Goal: Task Accomplishment & Management: Use online tool/utility

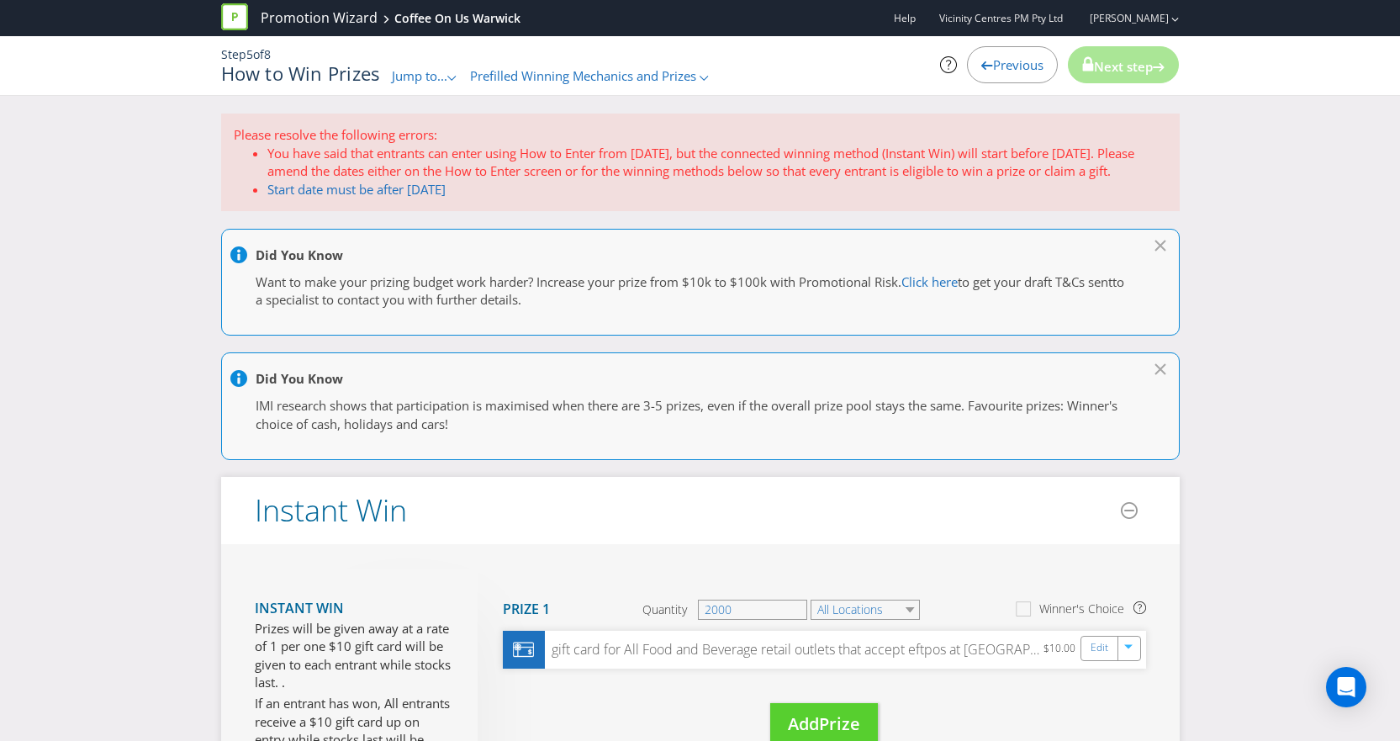
scroll to position [336, 0]
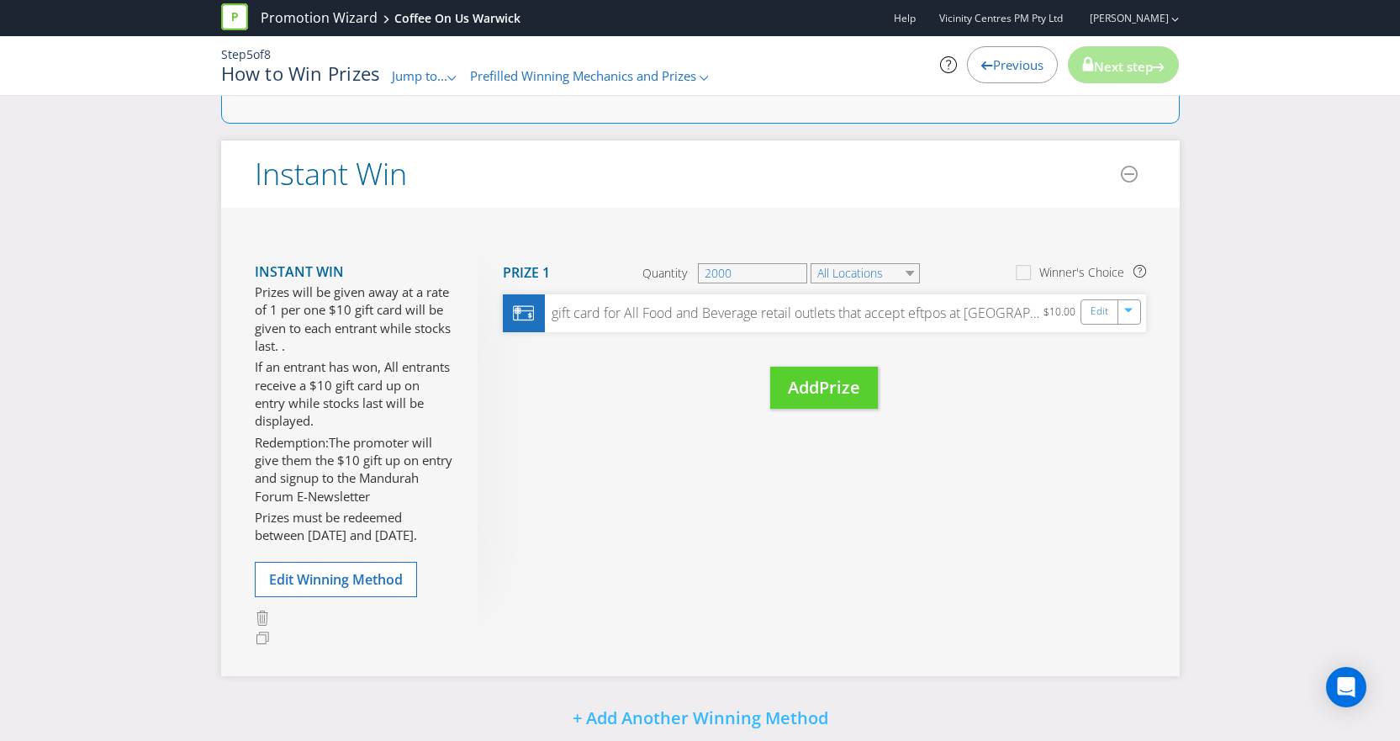
click at [993, 63] on span "Previous" at bounding box center [1018, 64] width 50 height 17
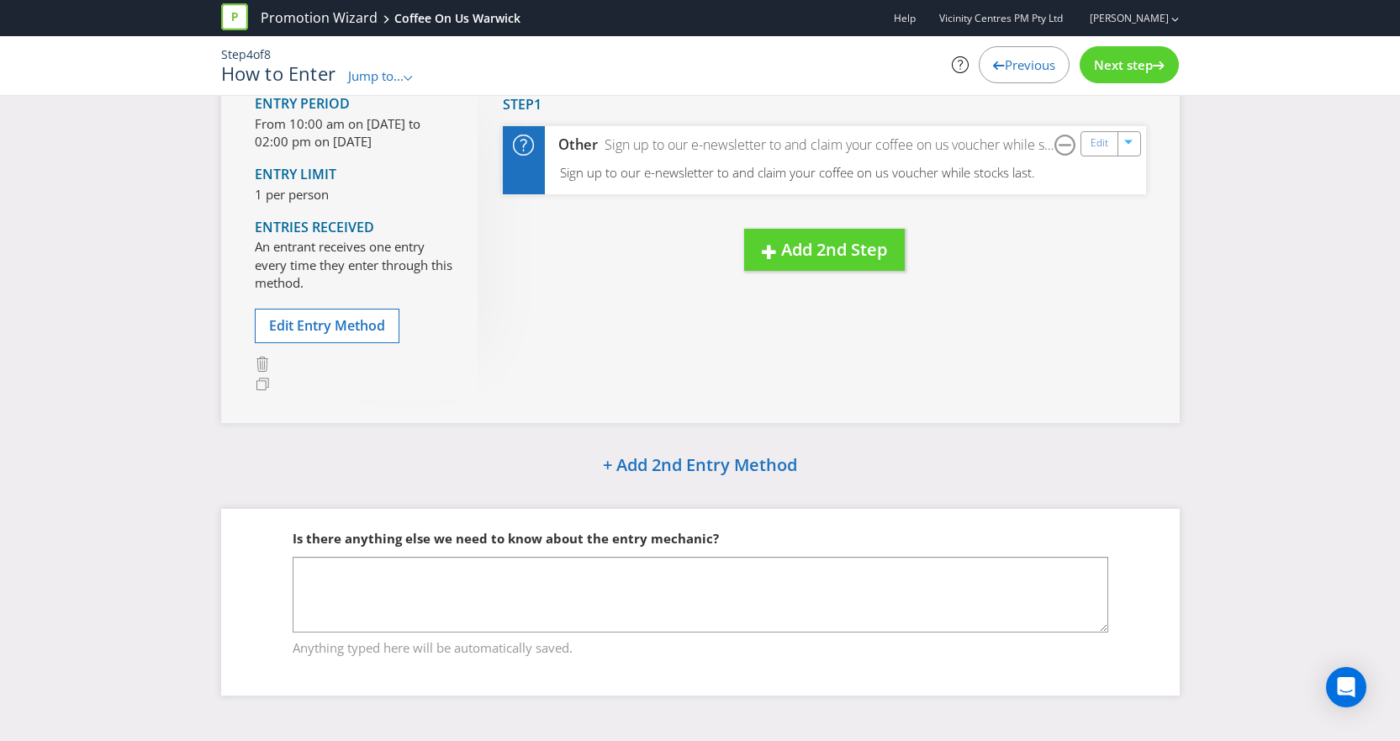
scroll to position [142, 0]
click at [993, 64] on icon at bounding box center [999, 65] width 12 height 8
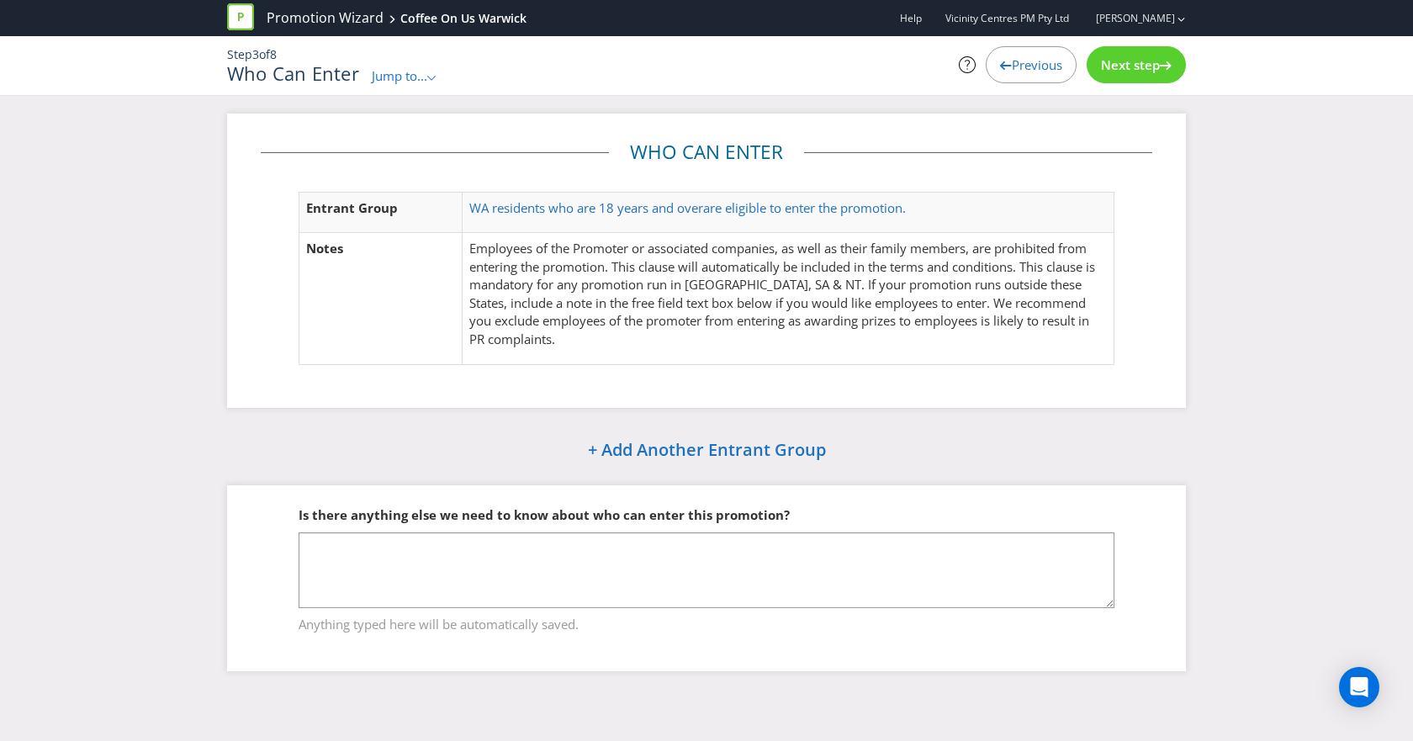
click at [1000, 63] on icon at bounding box center [1006, 65] width 12 height 8
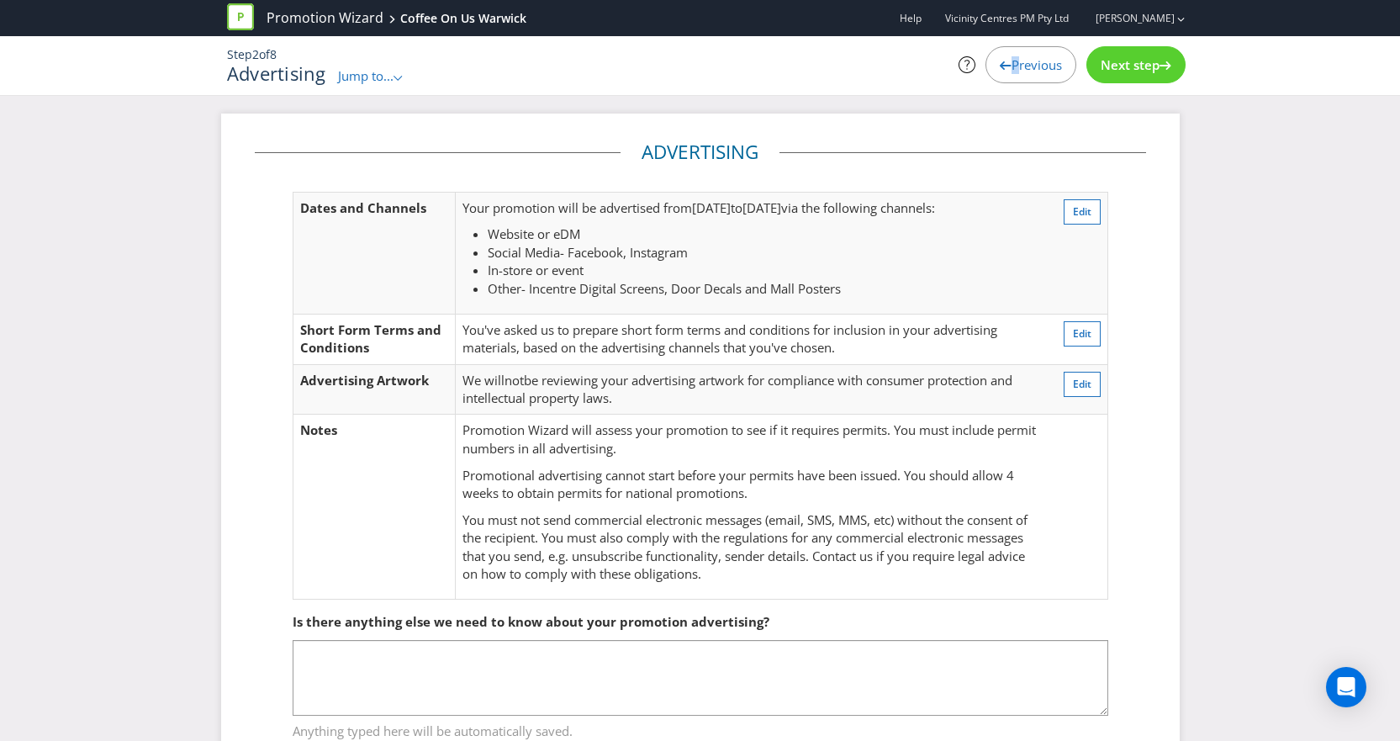
click at [1000, 63] on icon at bounding box center [1006, 65] width 12 height 8
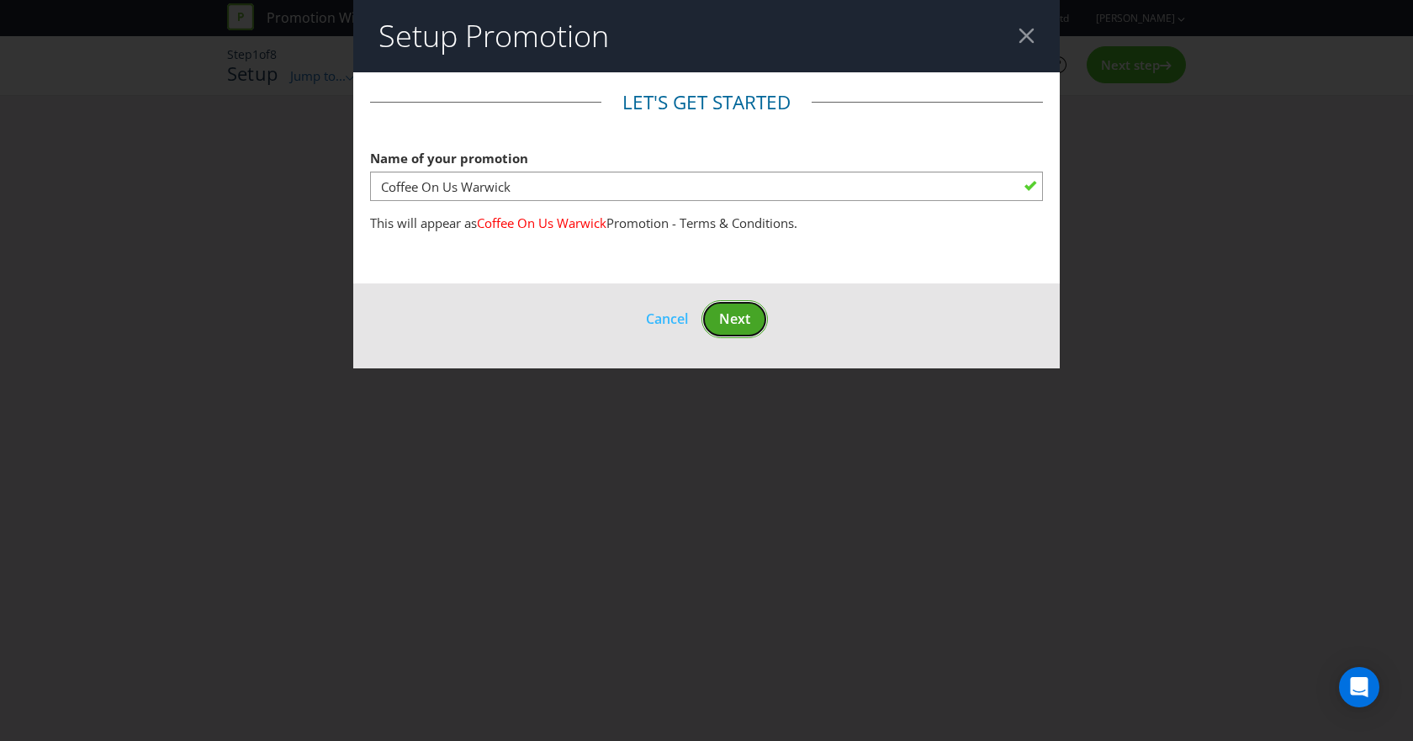
click at [717, 315] on button "Next" at bounding box center [734, 319] width 66 height 38
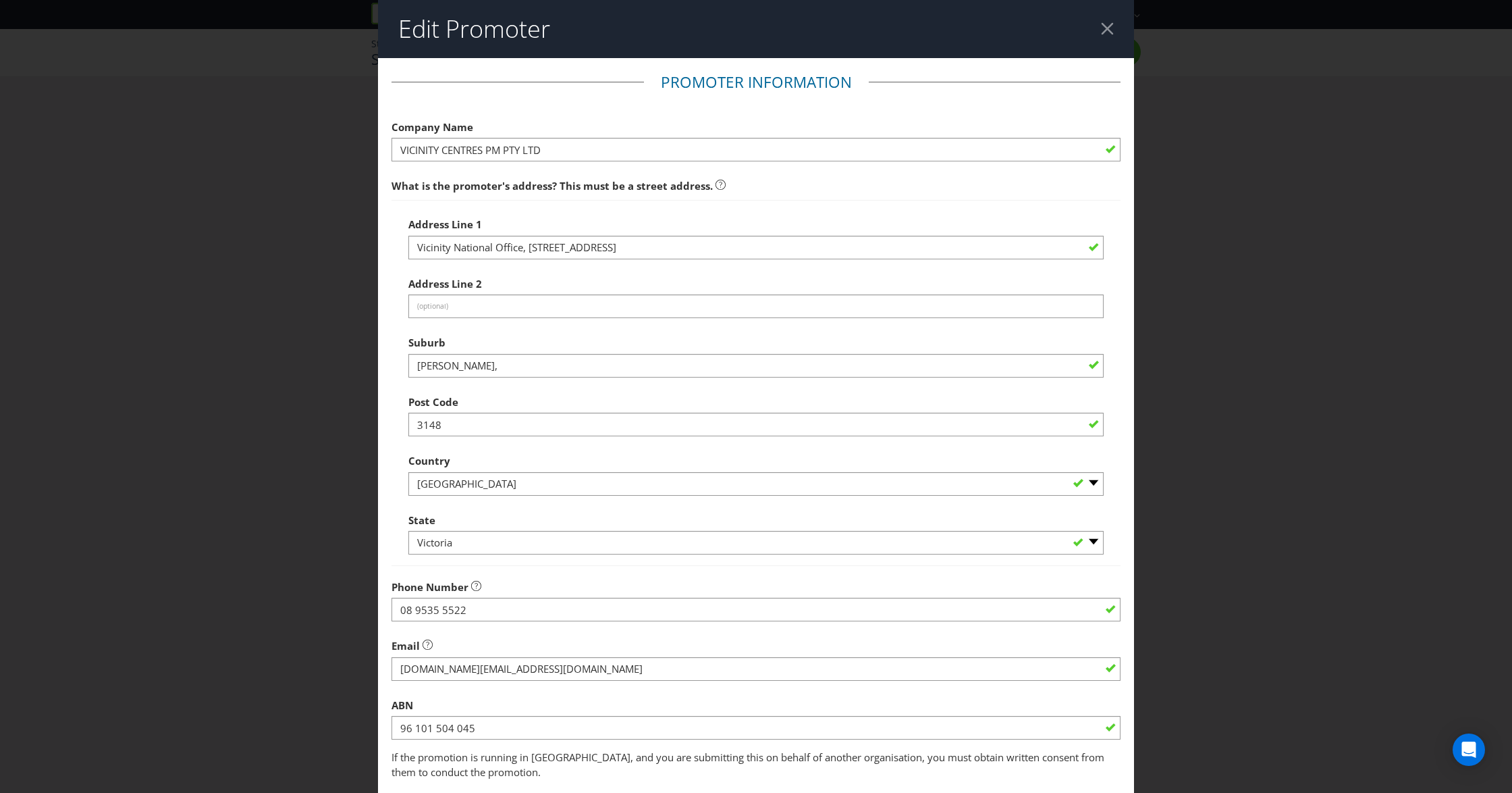
click at [1101, 31] on div at bounding box center [1107, 29] width 13 height 13
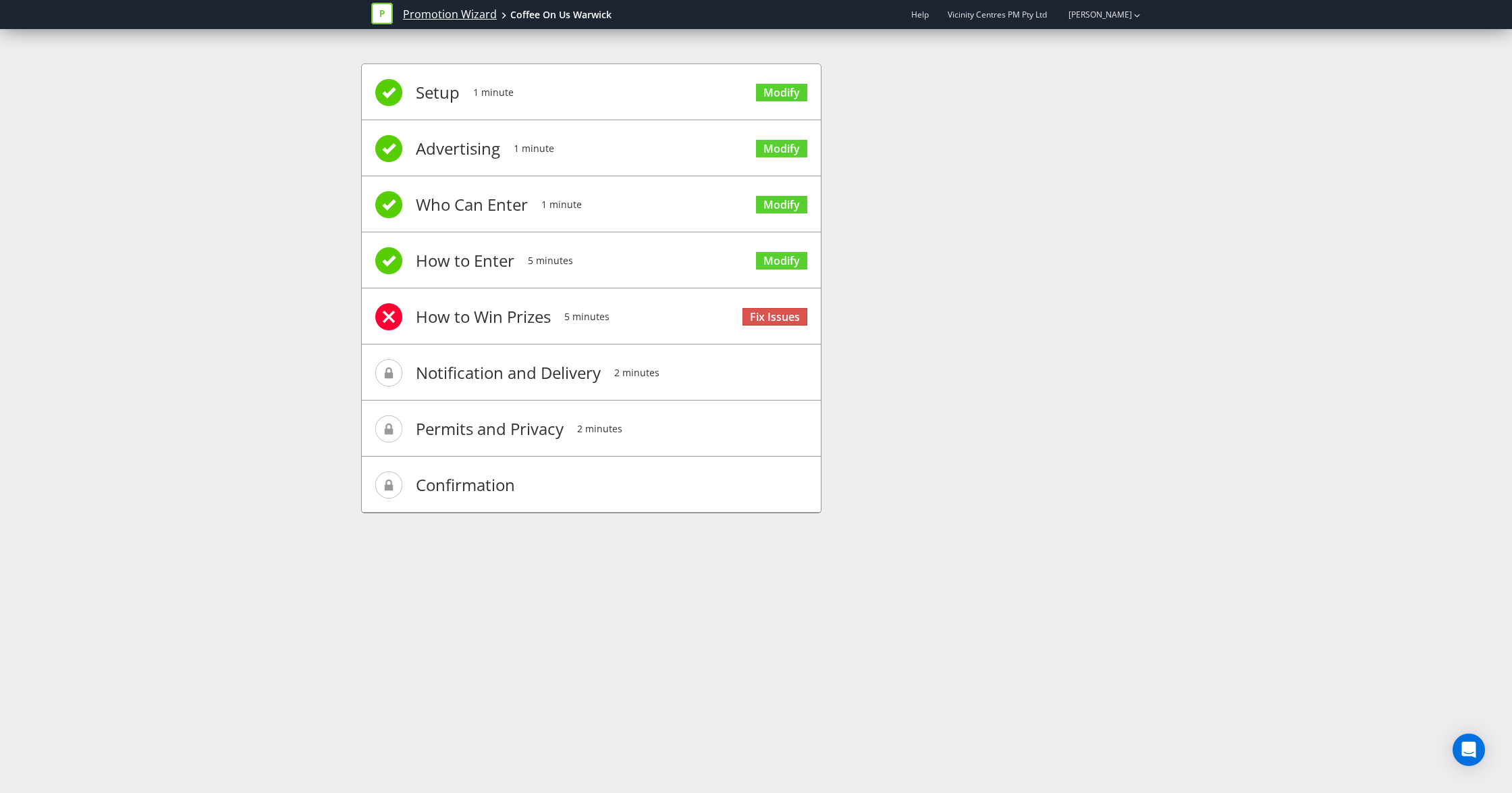
click at [456, 14] on link "Promotion Wizard" at bounding box center [450, 14] width 94 height 15
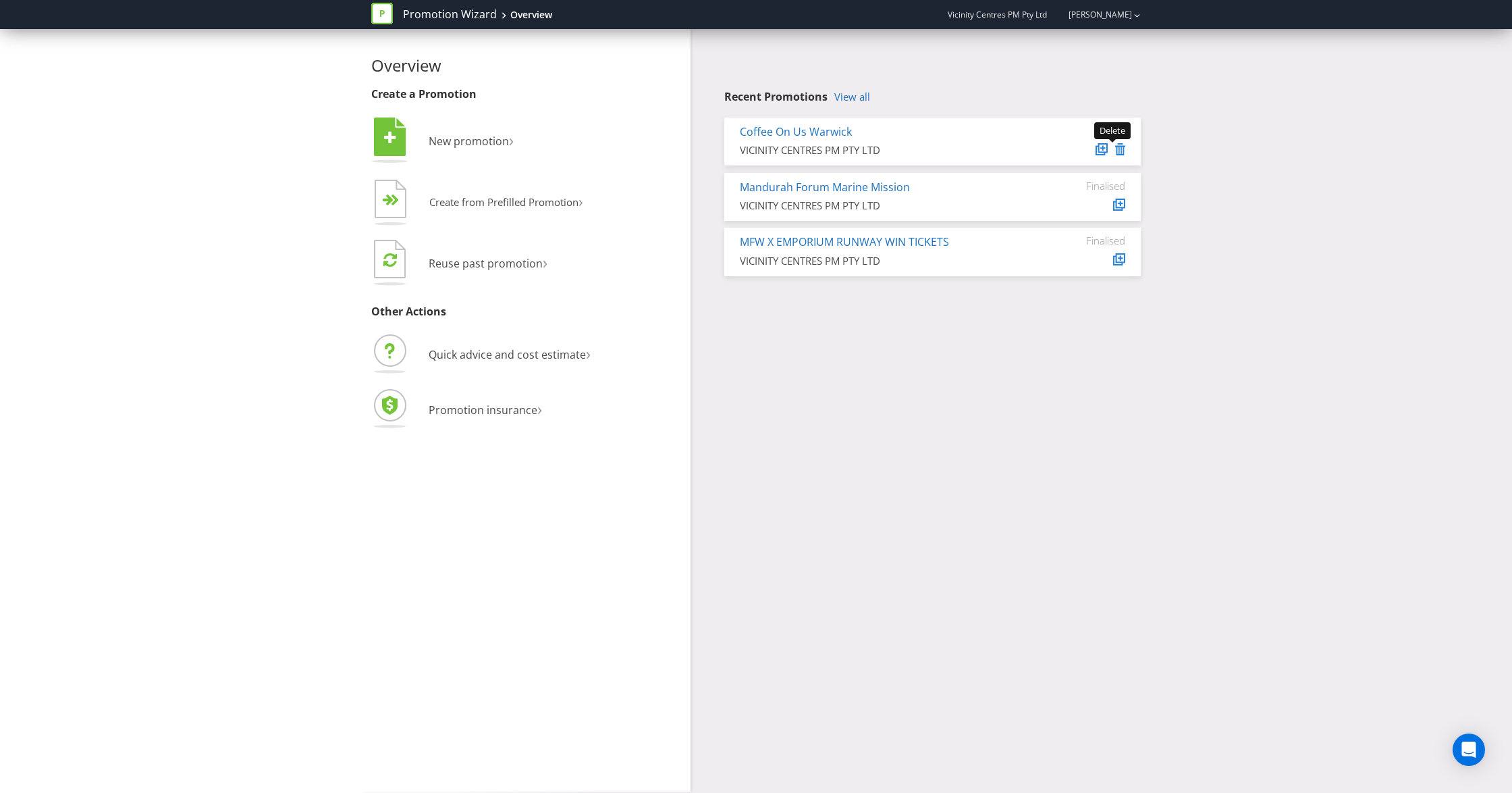
click at [1119, 152] on icon at bounding box center [1120, 149] width 10 height 12
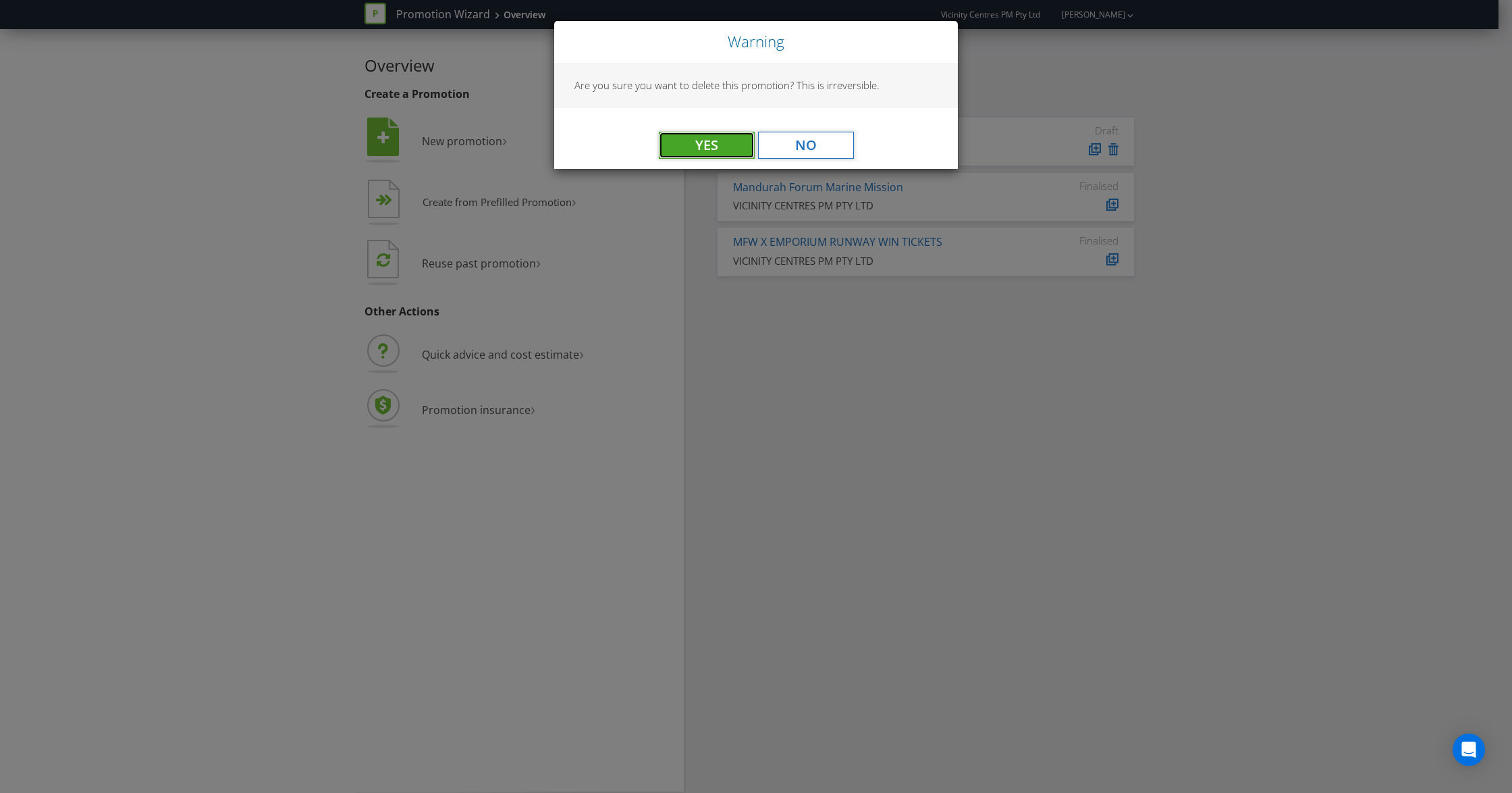
click at [700, 141] on button "Yes" at bounding box center [707, 145] width 96 height 27
